Goal: Information Seeking & Learning: Learn about a topic

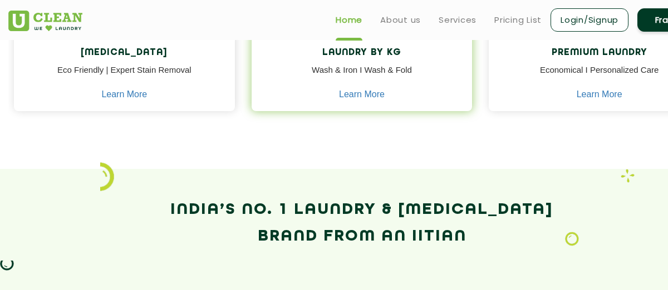
scroll to position [612, 0]
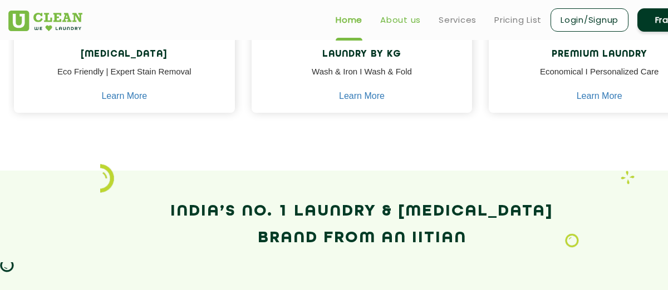
click at [386, 25] on link "About us" at bounding box center [400, 19] width 41 height 13
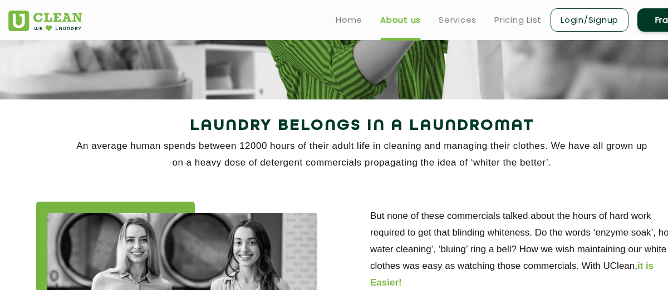
scroll to position [111, 0]
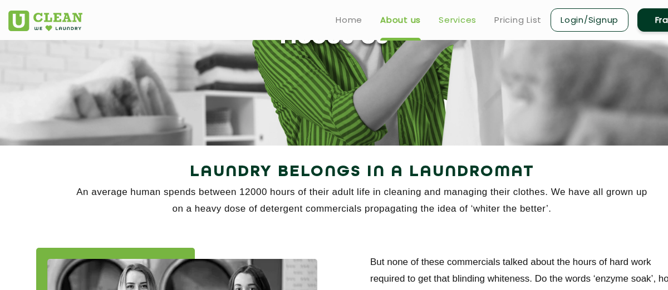
click at [468, 22] on link "Services" at bounding box center [457, 19] width 38 height 13
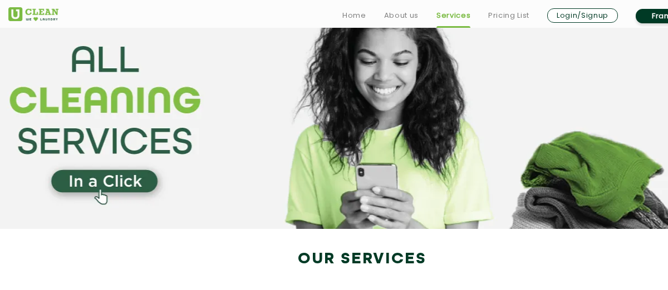
scroll to position [56, 0]
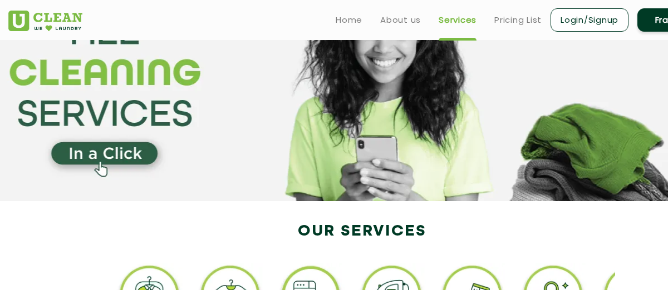
click at [124, 155] on section at bounding box center [334, 92] width 668 height 217
click at [101, 159] on section at bounding box center [334, 92] width 668 height 217
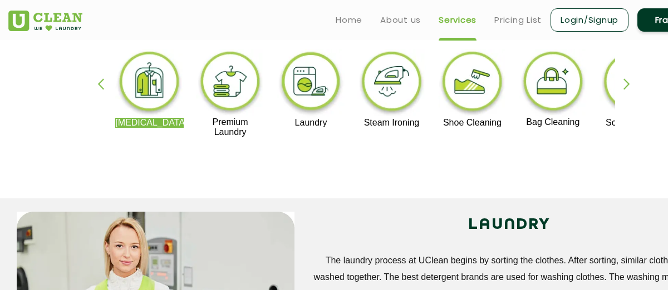
scroll to position [223, 0]
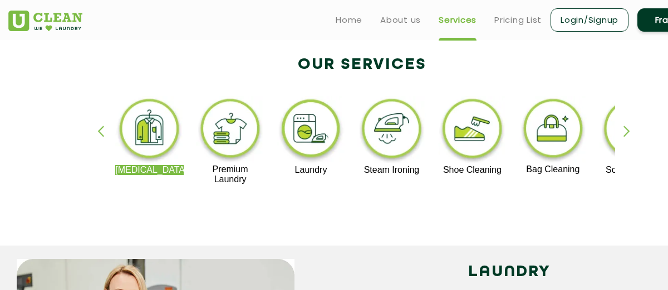
click at [229, 127] on img at bounding box center [230, 130] width 68 height 68
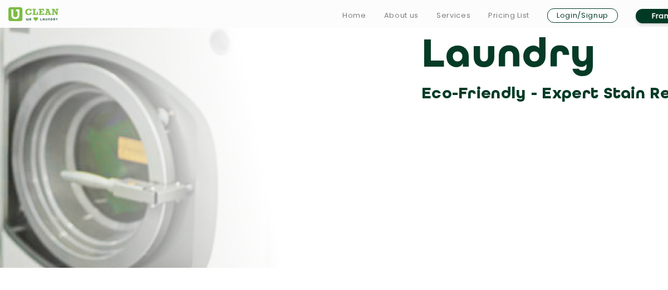
scroll to position [223, 0]
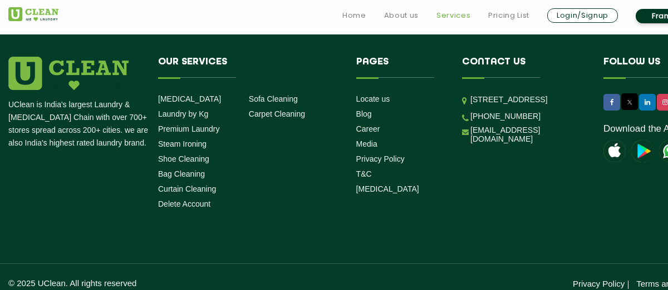
click at [450, 11] on link "Services" at bounding box center [453, 15] width 34 height 13
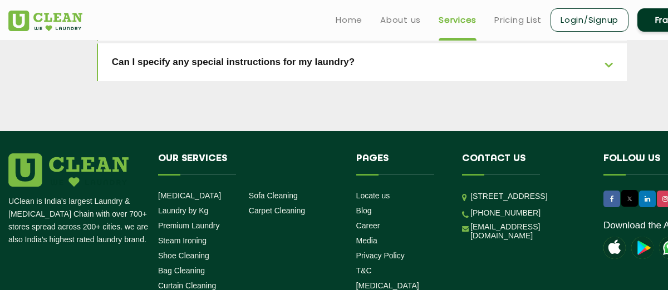
scroll to position [2637, 0]
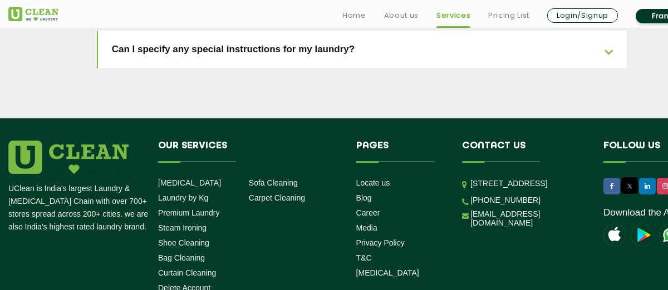
click at [401, 8] on li "About us" at bounding box center [401, 16] width 34 height 16
click at [401, 10] on link "About us" at bounding box center [401, 15] width 34 height 13
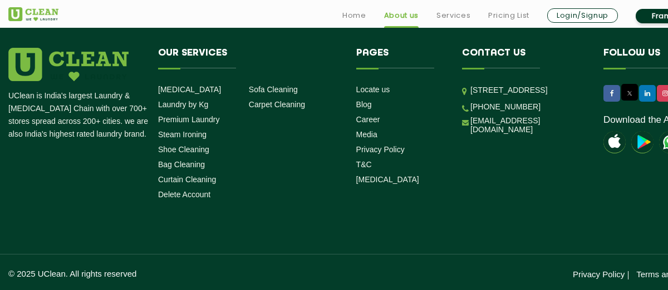
scroll to position [1662, 0]
click at [505, 14] on link "Pricing List" at bounding box center [508, 15] width 41 height 13
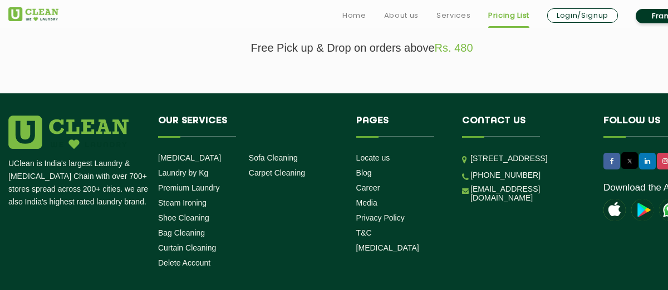
scroll to position [463, 0]
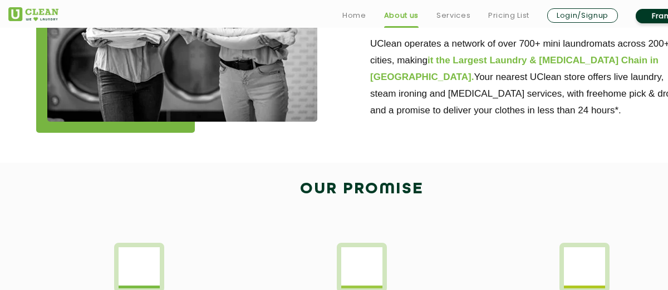
scroll to position [1662, 0]
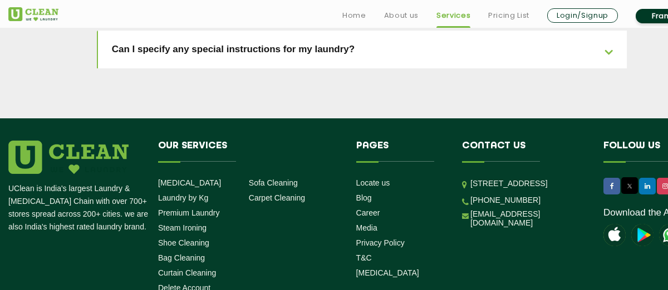
scroll to position [1687, 0]
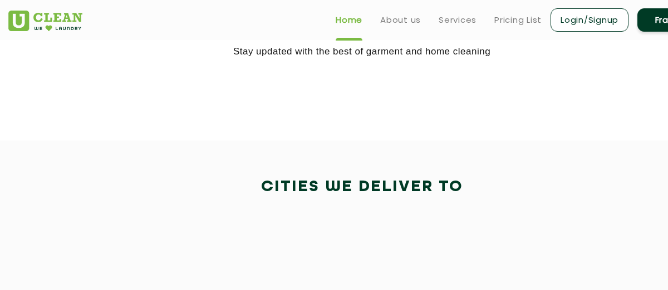
scroll to position [881, 0]
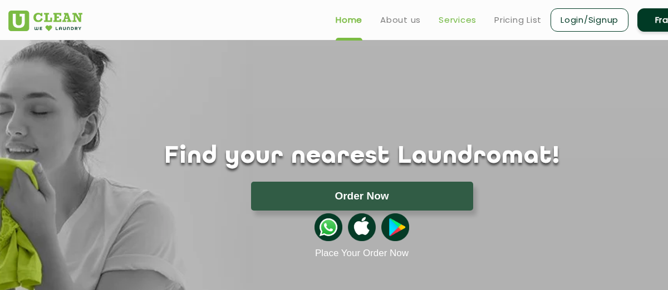
click at [445, 21] on link "Services" at bounding box center [457, 19] width 38 height 13
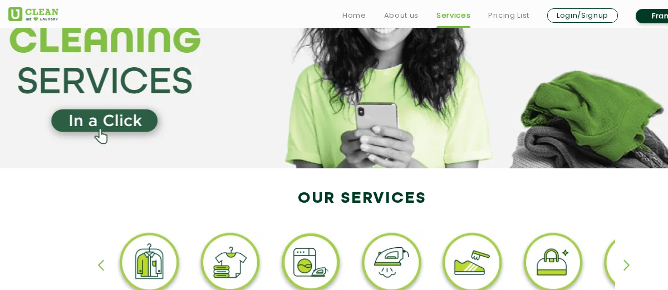
scroll to position [223, 0]
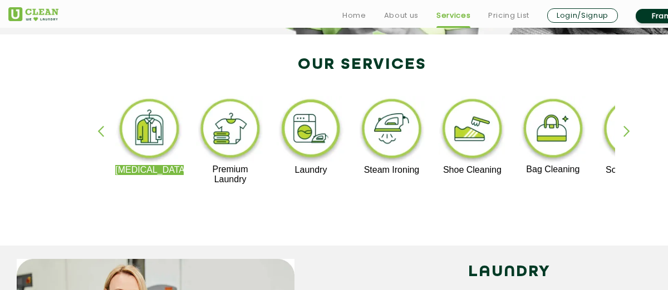
click at [239, 149] on img at bounding box center [230, 130] width 68 height 68
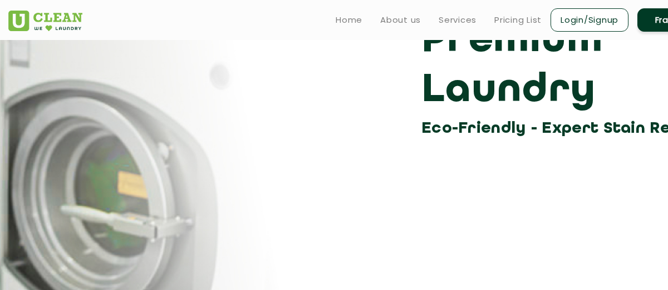
scroll to position [111, 0]
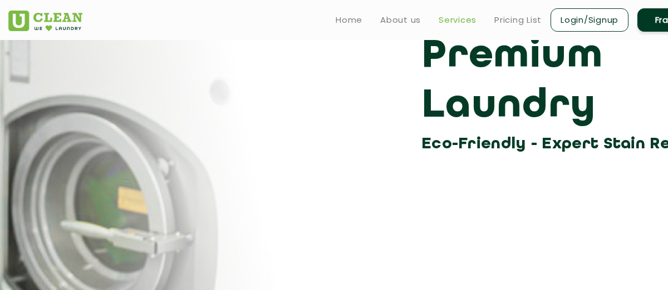
click at [461, 23] on link "Services" at bounding box center [457, 19] width 38 height 13
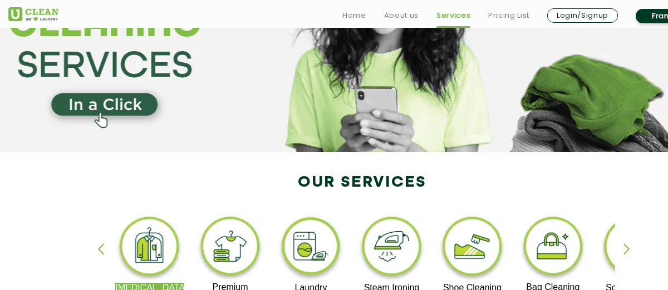
scroll to position [111, 0]
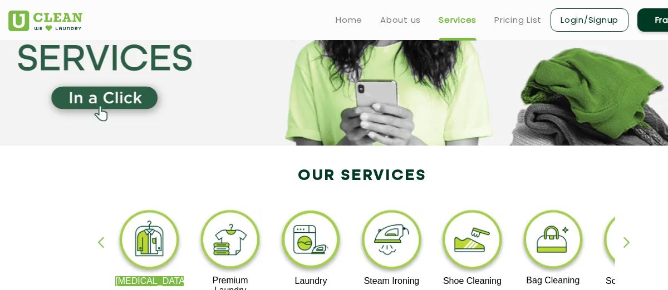
click at [459, 253] on img at bounding box center [472, 242] width 68 height 69
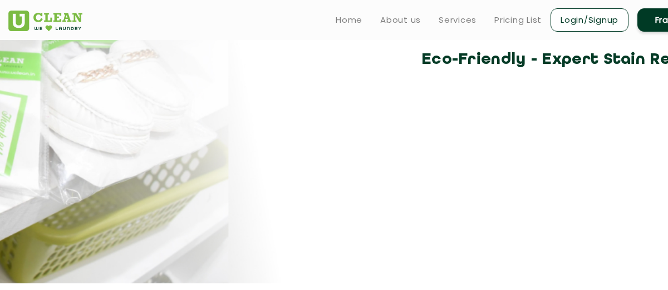
scroll to position [56, 0]
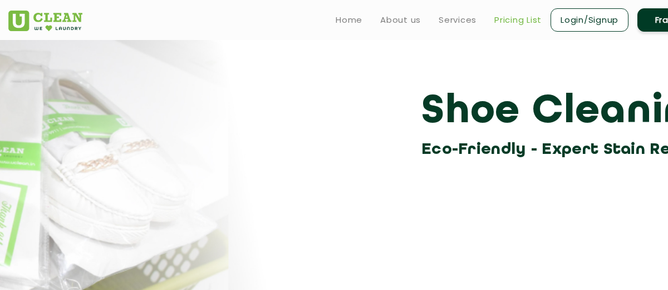
click at [510, 18] on link "Pricing List" at bounding box center [517, 19] width 47 height 13
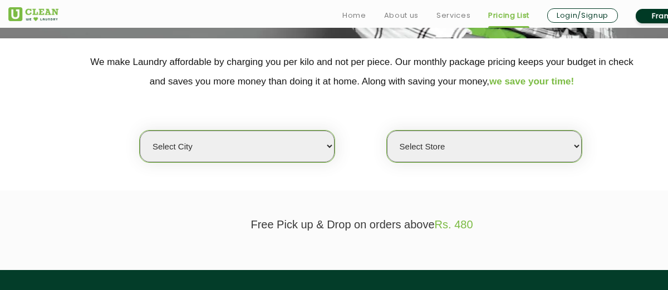
scroll to position [223, 0]
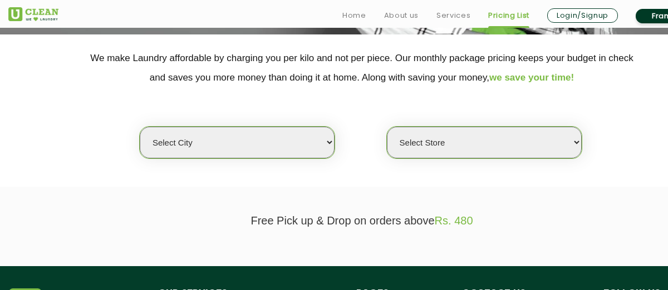
click at [318, 135] on select "Select city Aalo Agartala Agra Ahmedabad Akola Aligarh Alwar - UClean Select Am…" at bounding box center [237, 143] width 195 height 32
click at [140, 127] on select "Select city Aalo Agartala Agra Ahmedabad Akola Aligarh Alwar - UClean Select Am…" at bounding box center [237, 143] width 195 height 32
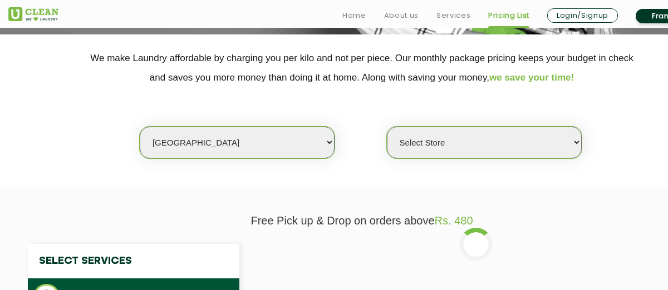
click at [519, 140] on select "Select Store UClean Shivranjani" at bounding box center [484, 143] width 195 height 32
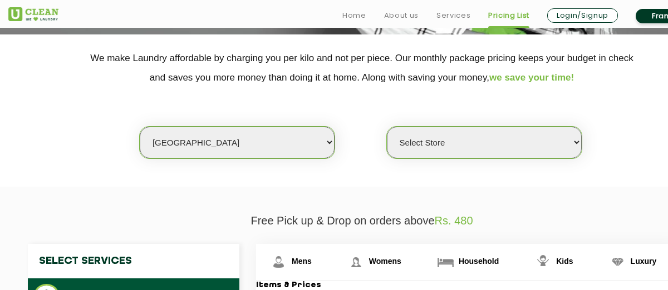
click at [231, 146] on select "Select city Aalo Agartala Agra Ahmedabad Akola Aligarh Alwar - UClean Select Am…" at bounding box center [237, 143] width 195 height 32
select select "167"
click at [140, 127] on select "Select city Aalo Agartala Agra Ahmedabad Akola Aligarh Alwar - UClean Select Am…" at bounding box center [237, 143] width 195 height 32
click at [549, 141] on select "Select Store UClean Shivranjani" at bounding box center [484, 143] width 195 height 32
select select "501"
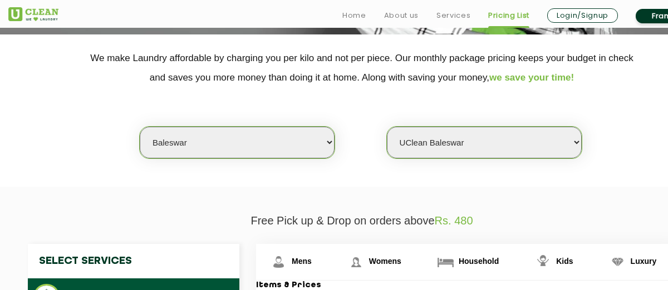
click at [387, 127] on select "Select Store UClean Baleswar" at bounding box center [484, 143] width 195 height 32
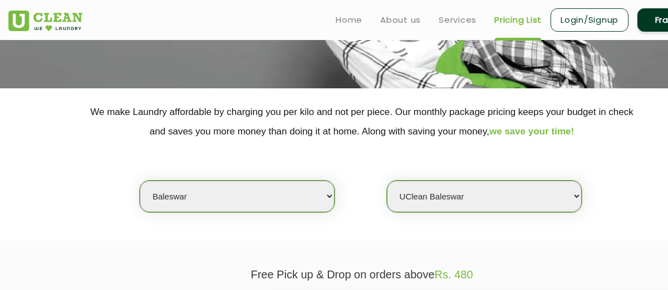
scroll to position [167, 0]
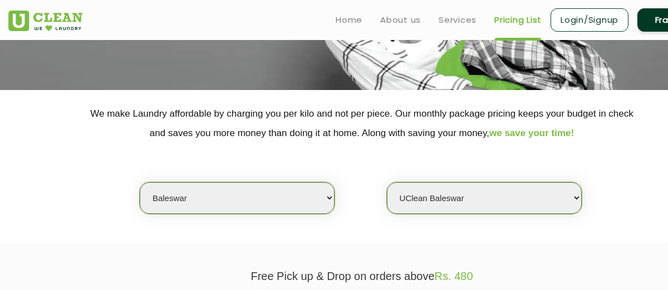
click at [324, 194] on select "Select city Aalo Agartala Agra Ahmedabad Akola Aligarh Alwar - UClean Select Am…" at bounding box center [237, 198] width 195 height 32
select select "12"
click at [140, 182] on select "Select city Aalo Agartala Agra Ahmedabad Akola Aligarh Alwar - UClean Select Am…" at bounding box center [237, 198] width 195 height 32
click at [542, 212] on select "Select Store UClean Shivranjani" at bounding box center [484, 198] width 195 height 32
select select "25"
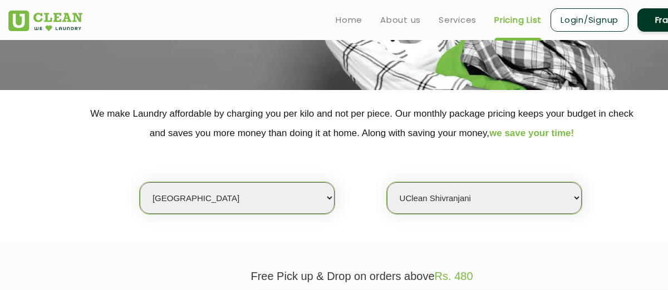
click at [387, 182] on select "Select Store UClean Shivranjani" at bounding box center [484, 198] width 195 height 32
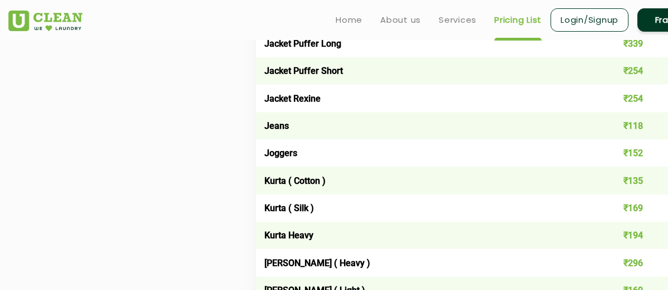
scroll to position [890, 0]
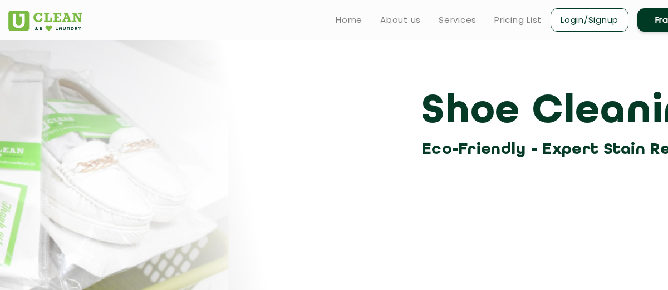
scroll to position [111, 0]
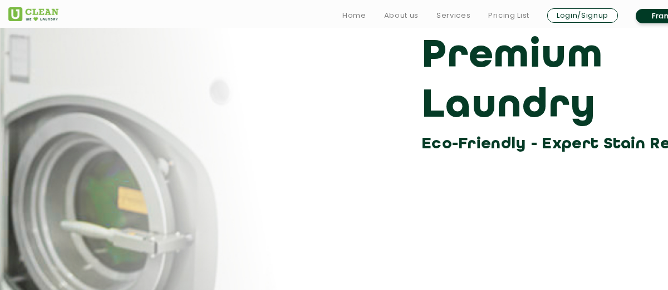
scroll to position [223, 0]
